Goal: Learn about a topic

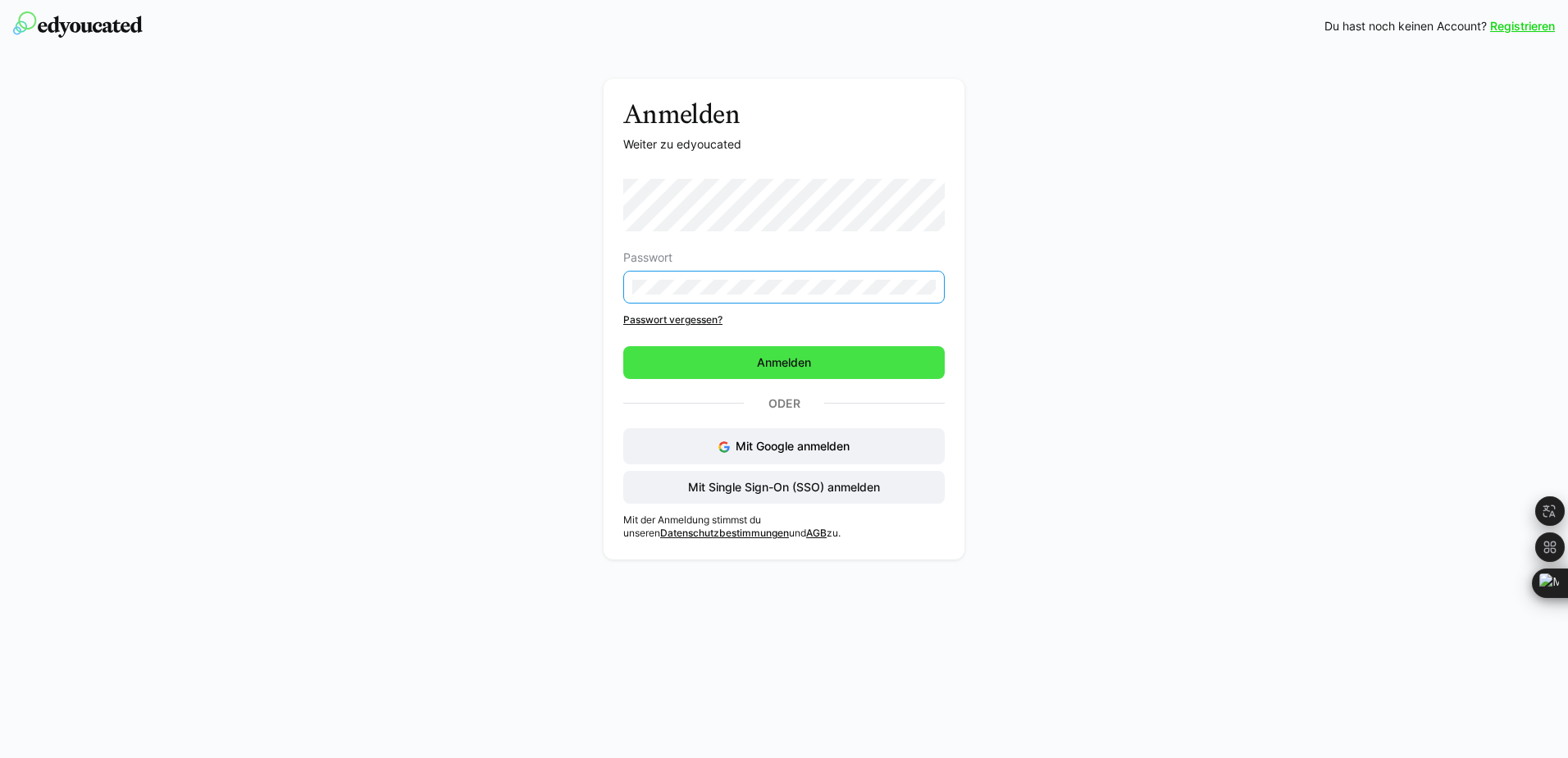
click at [692, 362] on span "Anmelden" at bounding box center [783, 362] width 321 height 33
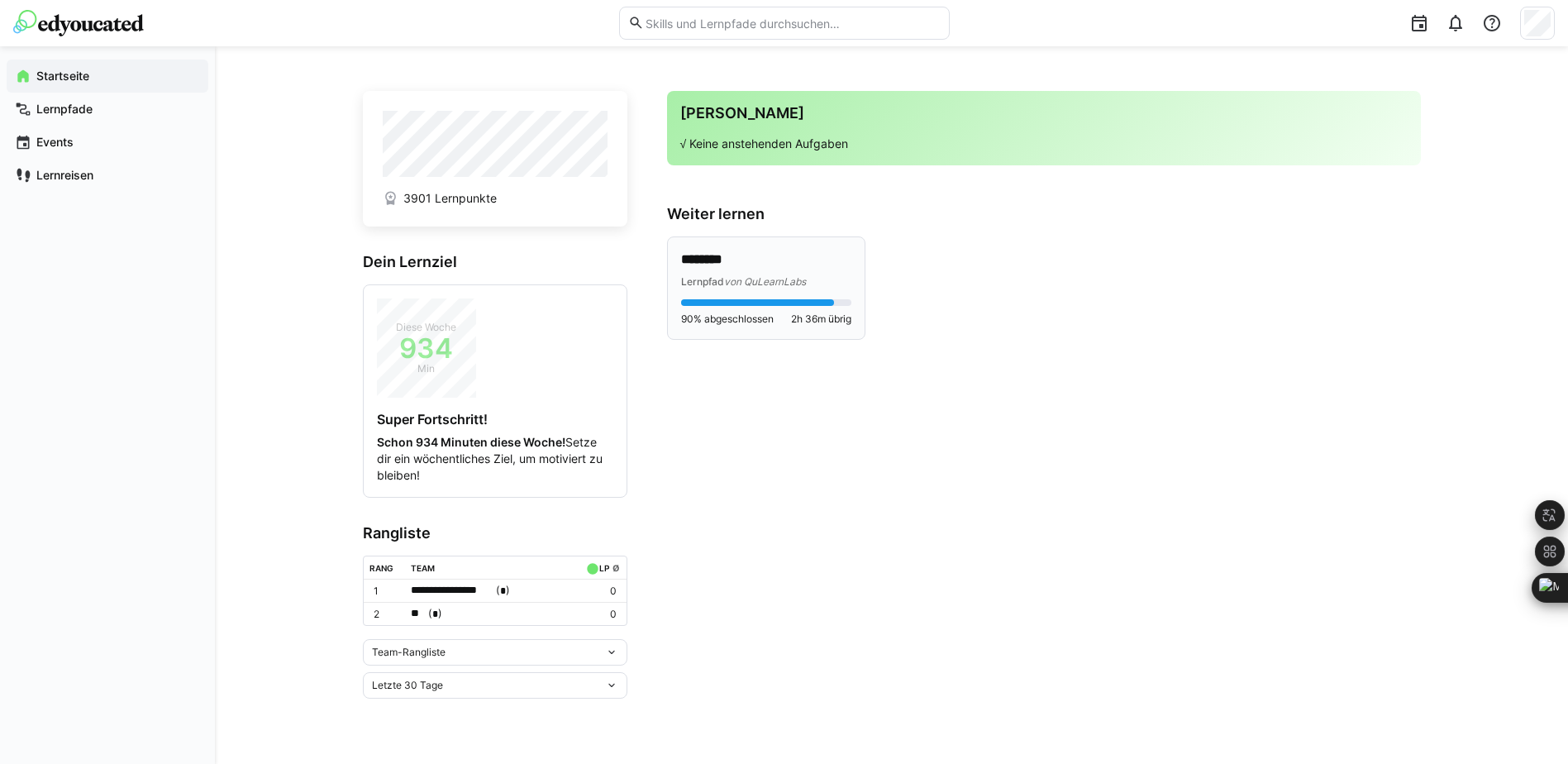
click at [818, 275] on div "Lernpfad von QuLearnLabs" at bounding box center [766, 281] width 171 height 17
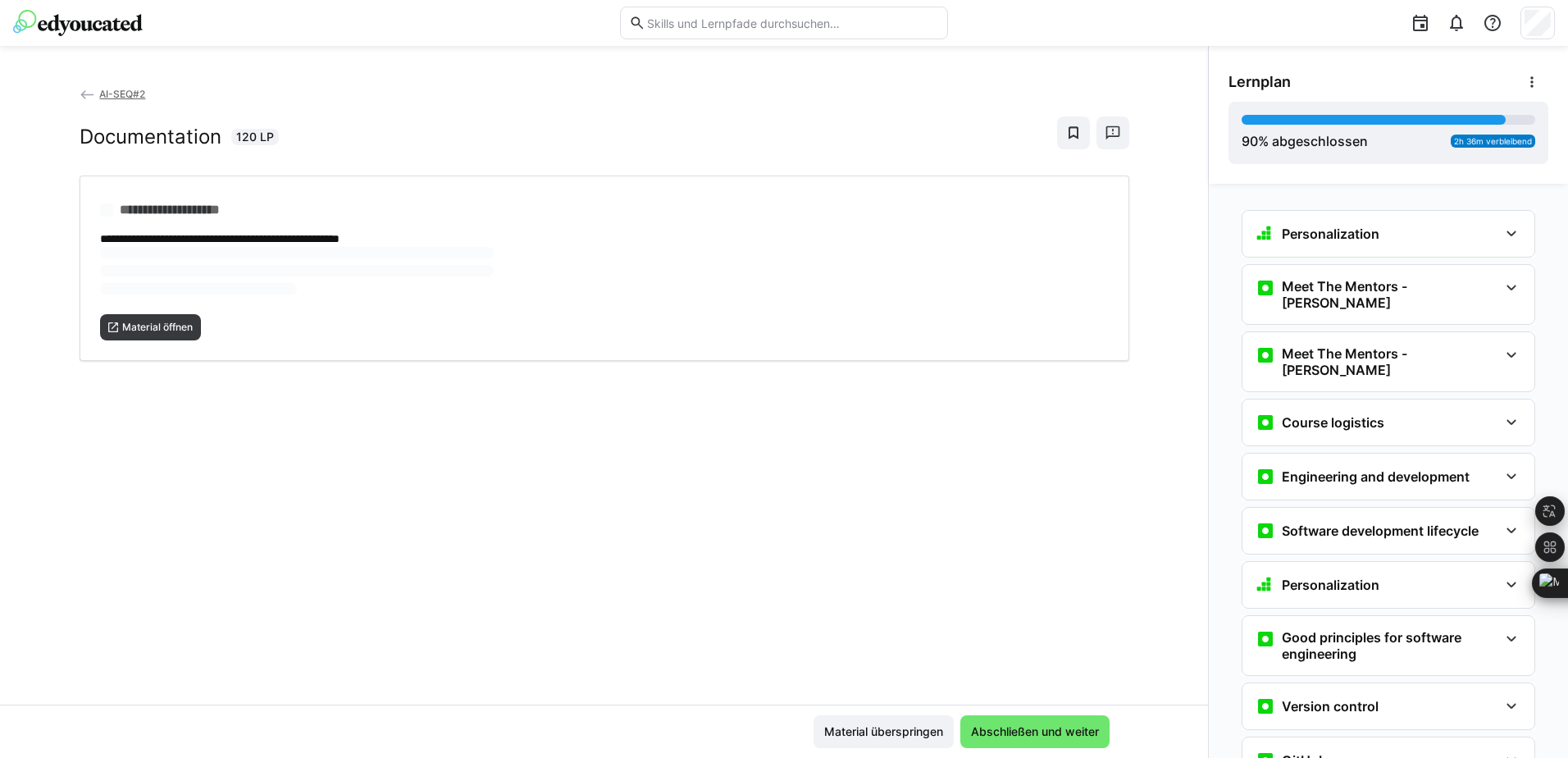
scroll to position [2448, 0]
